Goal: Task Accomplishment & Management: Manage account settings

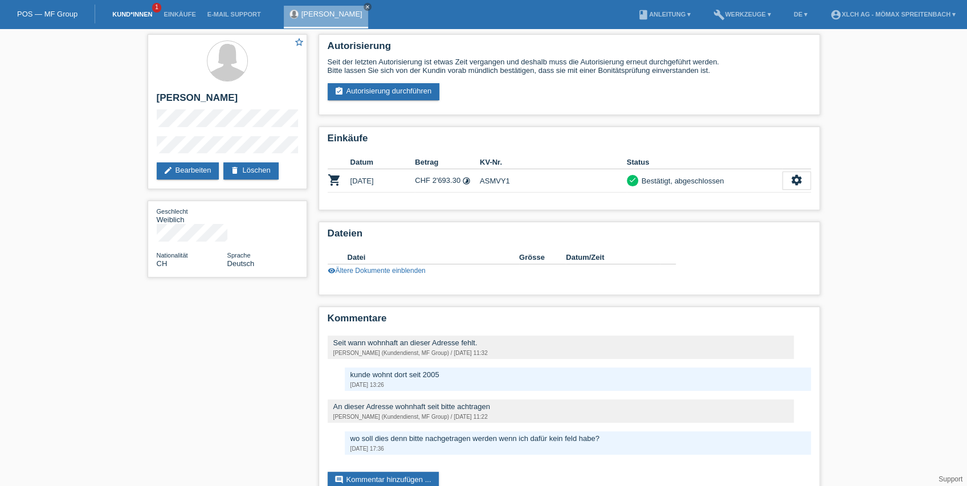
click at [140, 13] on link "Kund*innen" at bounding box center [132, 14] width 51 height 7
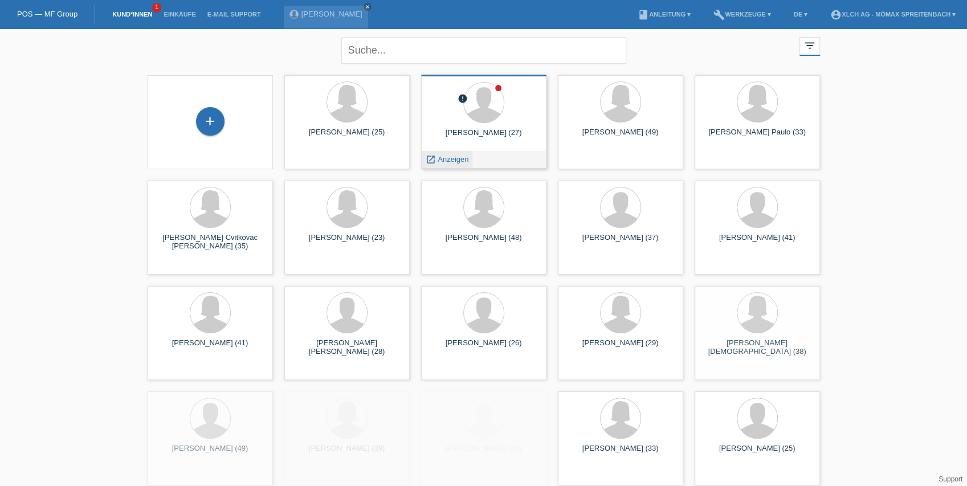
click at [461, 160] on span "Anzeigen" at bounding box center [453, 159] width 31 height 9
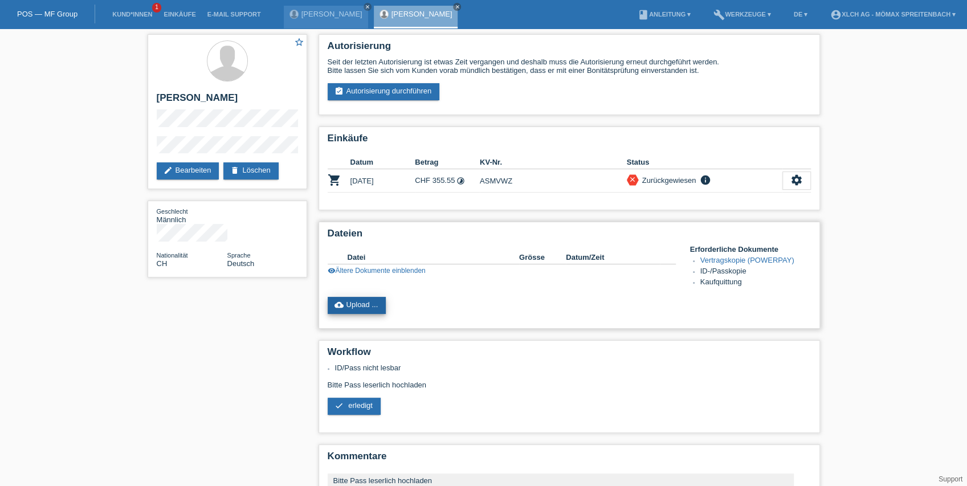
click at [367, 308] on link "cloud_upload Upload ..." at bounding box center [357, 305] width 59 height 17
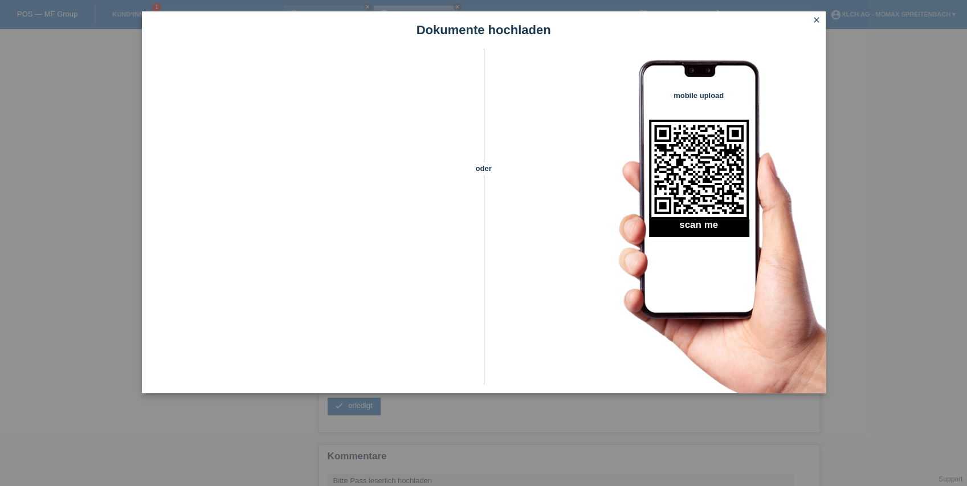
click at [816, 19] on icon "close" at bounding box center [816, 19] width 9 height 9
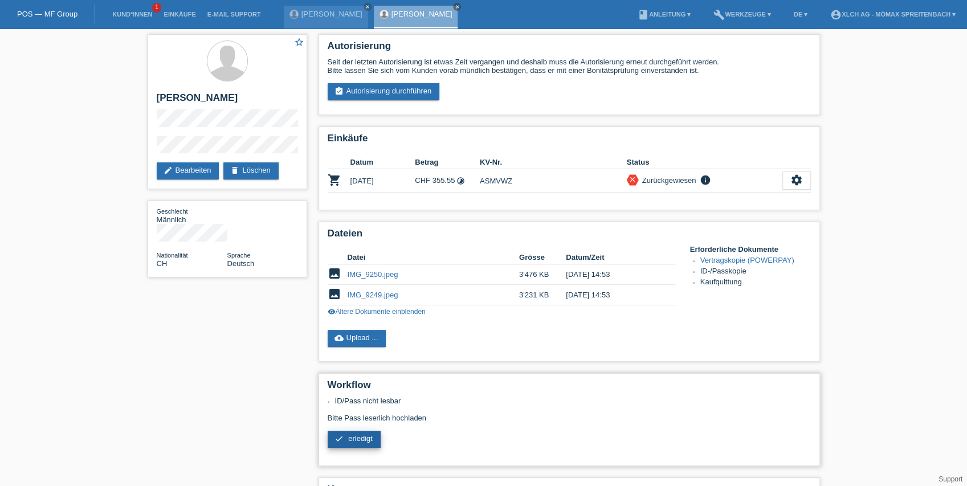
click at [359, 438] on span "erledigt" at bounding box center [360, 438] width 25 height 9
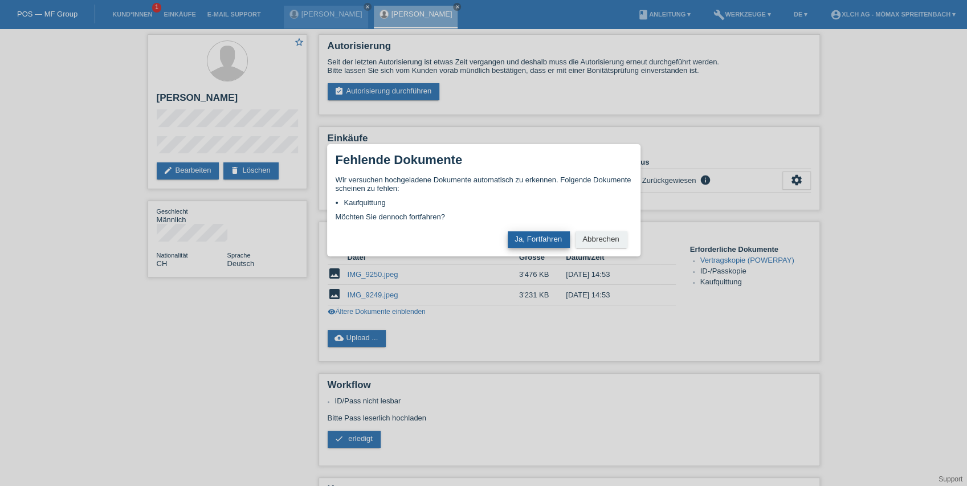
click at [560, 241] on button "Ja, Fortfahren" at bounding box center [539, 239] width 62 height 17
